Goal: Communication & Community: Answer question/provide support

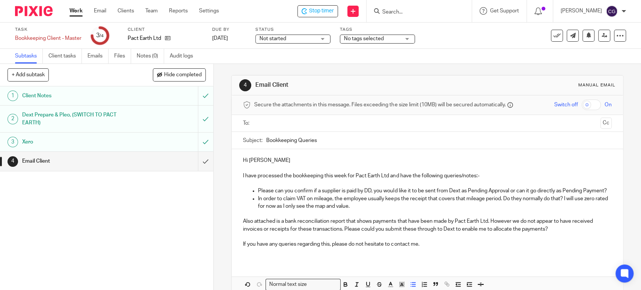
click at [284, 195] on p "Please can you confirm if a supplier is paid by DD, you would like it to be sen…" at bounding box center [434, 191] width 353 height 8
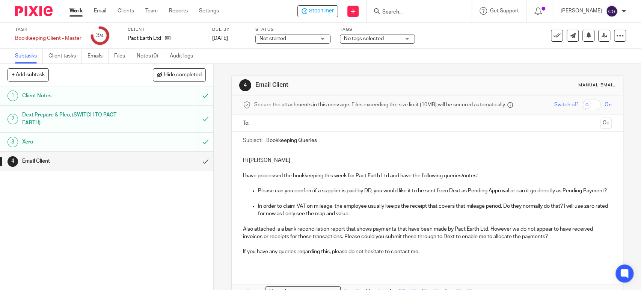
click at [370, 218] on p "In order to claim VAT on mileage, the employee usually keeps the receipt that c…" at bounding box center [434, 209] width 353 height 15
click at [494, 236] on p "Also attached is a bank reconciliation report that shows payments that have bee…" at bounding box center [427, 232] width 368 height 15
click at [379, 218] on p "In order to claim VAT on mileage, the employee usually keeps the receipt that c…" at bounding box center [434, 209] width 353 height 15
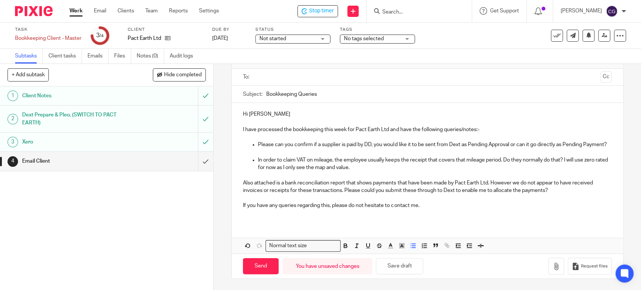
scroll to position [53, 0]
click at [397, 269] on button "Save draft" at bounding box center [399, 266] width 47 height 16
click at [432, 208] on p "If you have any queries regarding this, please do not hesitate to contact me." at bounding box center [427, 206] width 368 height 8
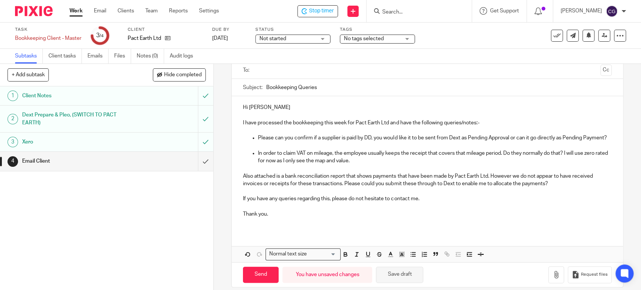
click at [400, 283] on button "Save draft" at bounding box center [399, 275] width 47 height 16
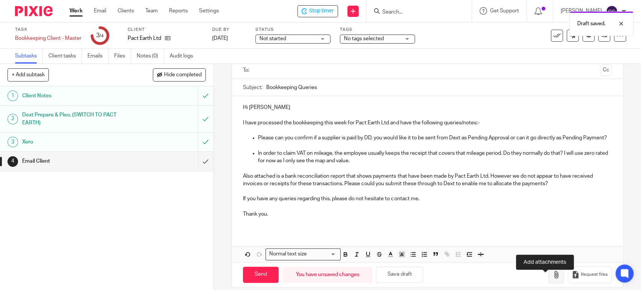
click at [552, 278] on icon "button" at bounding box center [556, 275] width 8 height 8
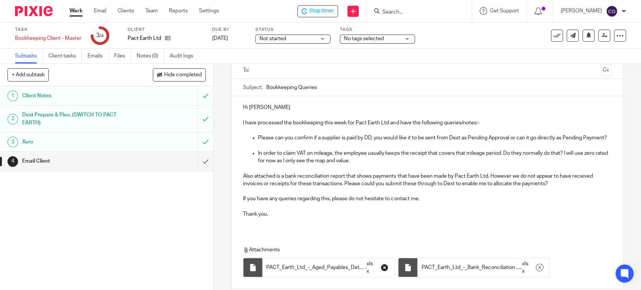
click at [381, 271] on icon "button" at bounding box center [385, 268] width 8 height 8
click at [379, 273] on button "button" at bounding box center [384, 267] width 11 height 12
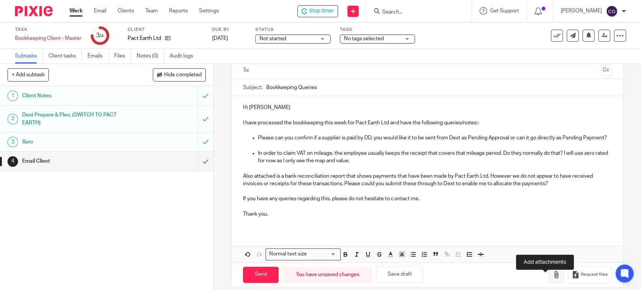
click at [552, 278] on icon "button" at bounding box center [556, 275] width 8 height 8
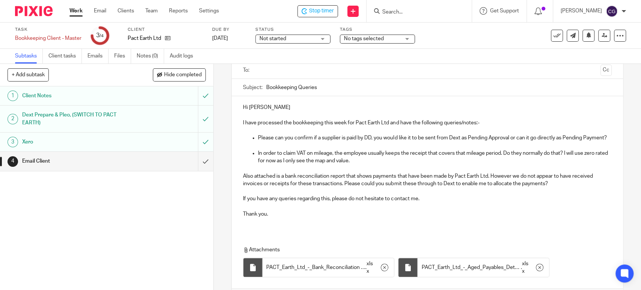
click at [266, 85] on input "Bookkeeping Queries" at bounding box center [438, 87] width 345 height 17
click at [353, 91] on input "pact Earth Bookkeeping Queries" at bounding box center [438, 87] width 345 height 17
type input "pact Earth Bookkeeping Queries 18.09.2025"
click at [294, 69] on input "text" at bounding box center [427, 70] width 340 height 9
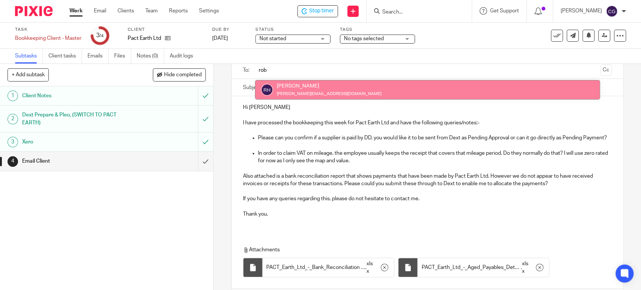
type input "rob"
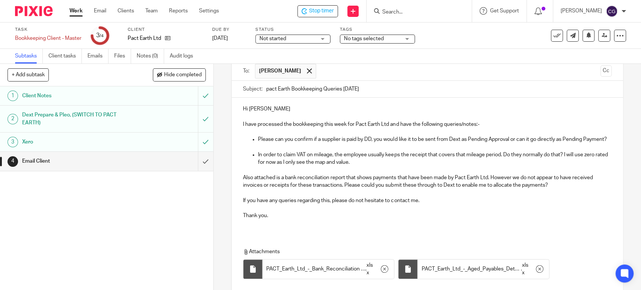
scroll to position [54, 0]
click at [267, 87] on input "pact Earth Bookkeeping Queries 18.09.2025" at bounding box center [438, 88] width 345 height 17
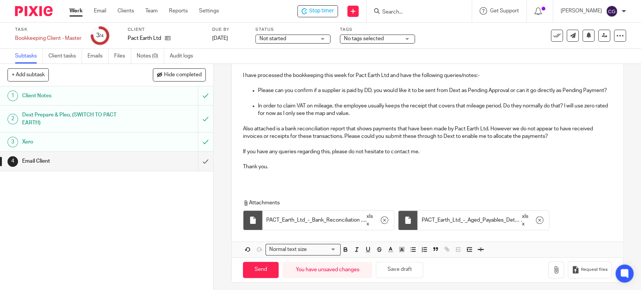
scroll to position [112, 0]
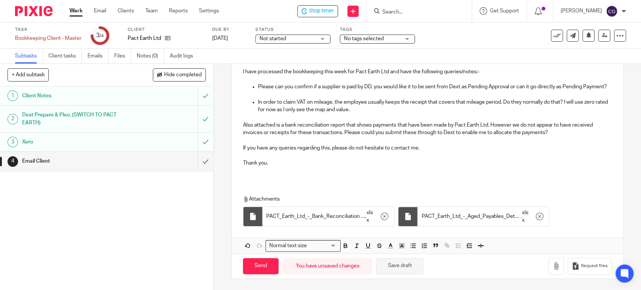
type input "Pact Earth Bookkeeping Queries 18.09.2025"
click at [403, 267] on button "Save draft" at bounding box center [399, 266] width 47 height 16
click at [259, 265] on input "Send" at bounding box center [261, 266] width 36 height 16
type input "Sent"
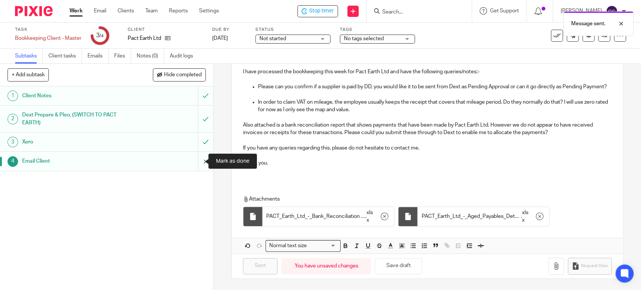
click at [196, 160] on input "submit" at bounding box center [106, 161] width 213 height 19
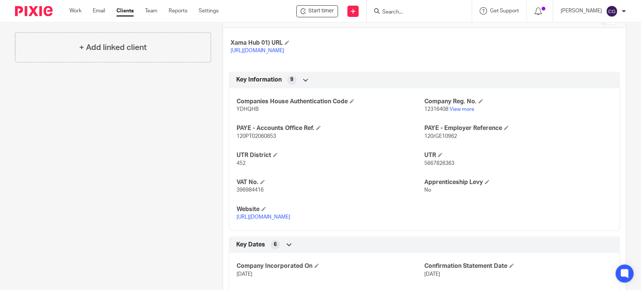
scroll to position [462, 0]
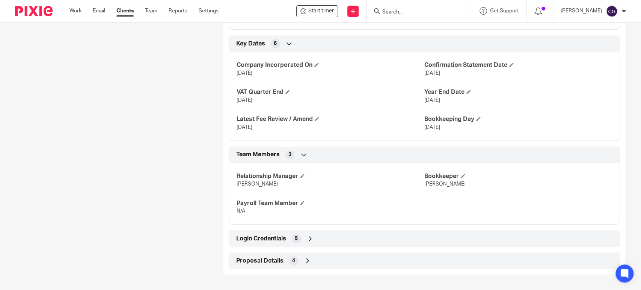
click at [308, 240] on icon at bounding box center [310, 239] width 8 height 8
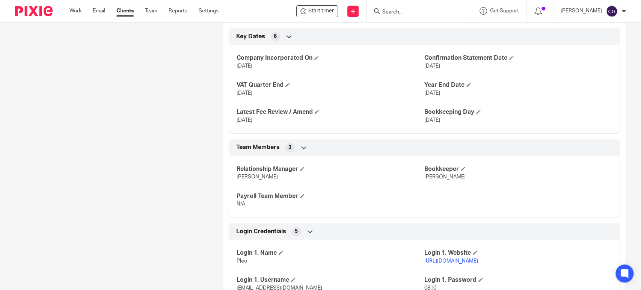
click at [447, 264] on link "[URL][DOMAIN_NAME]" at bounding box center [451, 260] width 54 height 5
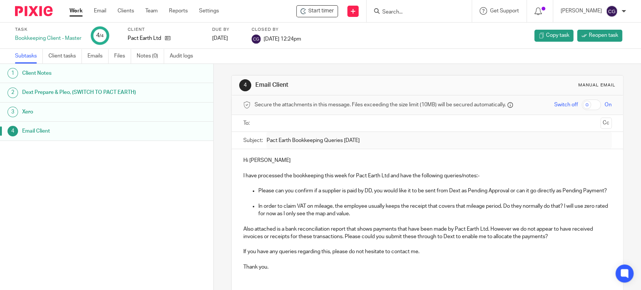
click at [73, 10] on link "Work" at bounding box center [75, 11] width 13 height 8
